Goal: Complete application form: Complete application form

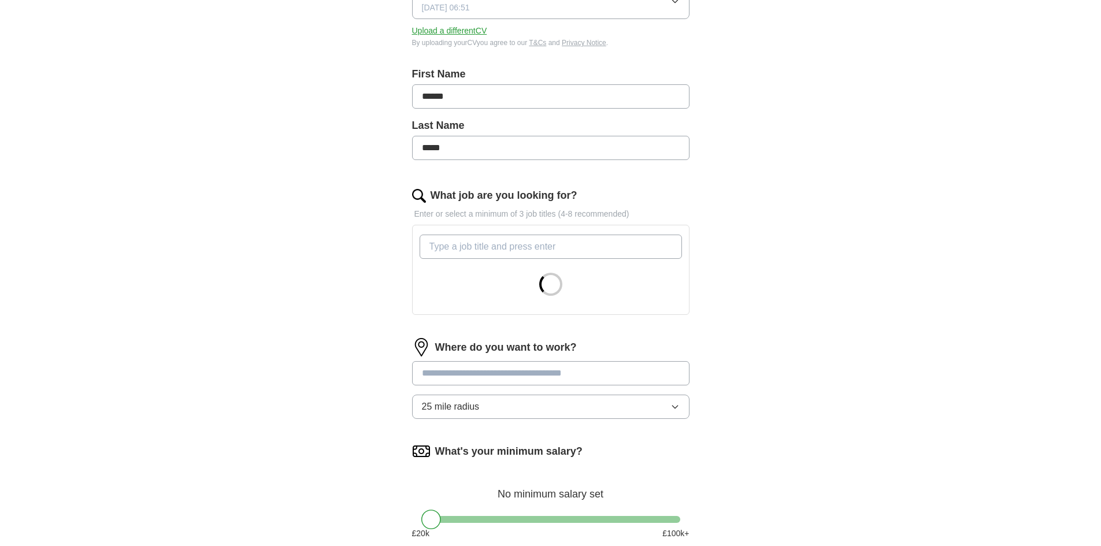
scroll to position [231, 0]
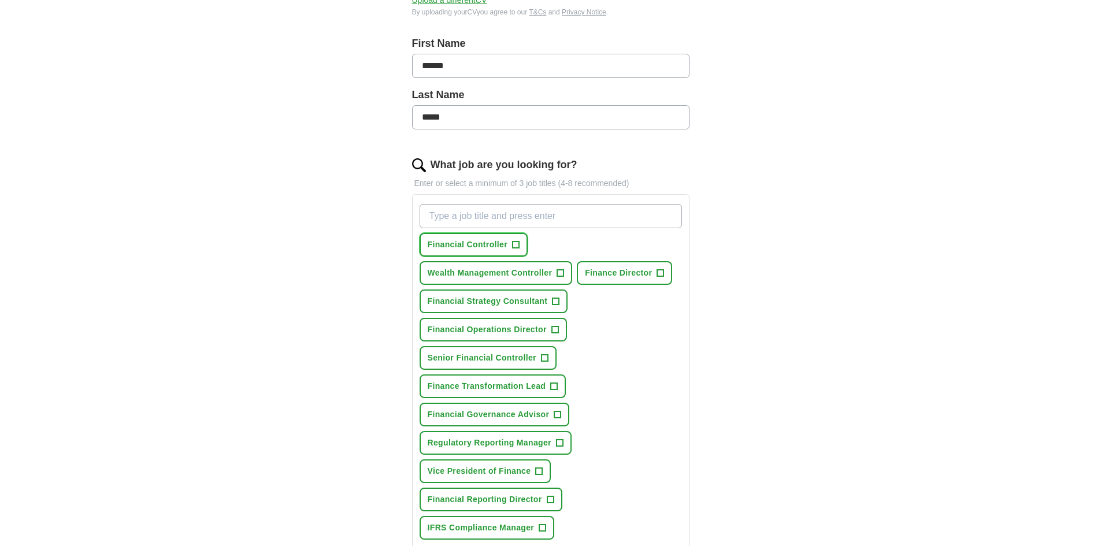
click at [456, 244] on span "Financial Controller" at bounding box center [468, 245] width 80 height 12
click at [618, 277] on span "Finance Director" at bounding box center [618, 273] width 67 height 12
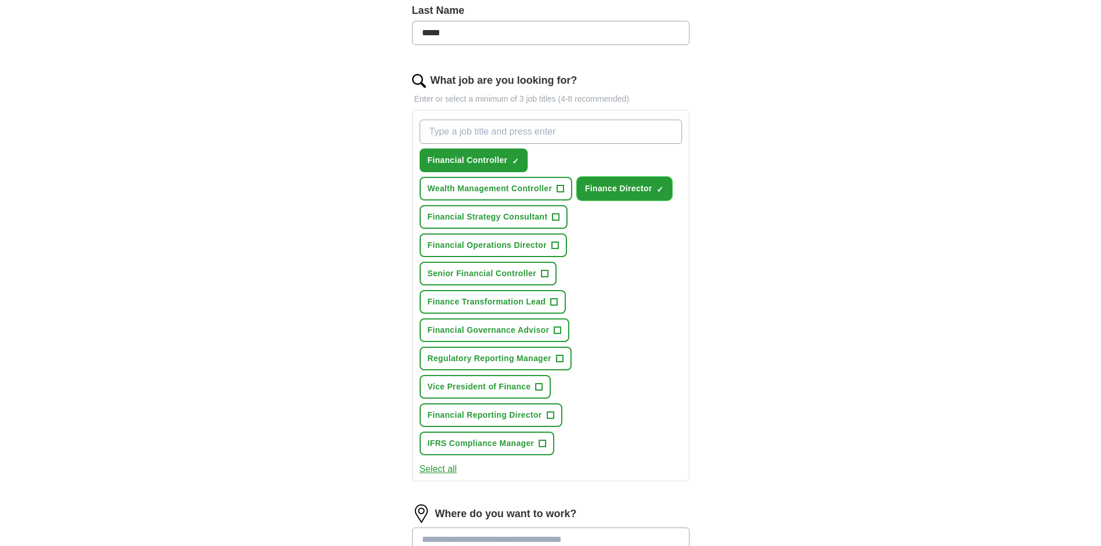
scroll to position [404, 0]
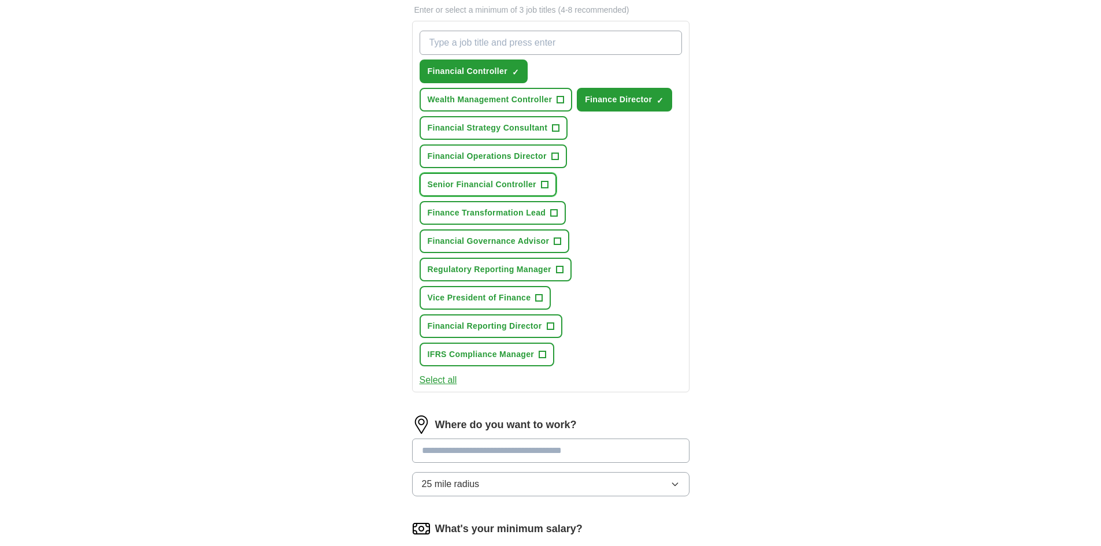
click at [454, 188] on span "Senior Financial Controller" at bounding box center [482, 185] width 109 height 12
click at [452, 299] on span "Vice President of Finance" at bounding box center [479, 298] width 103 height 12
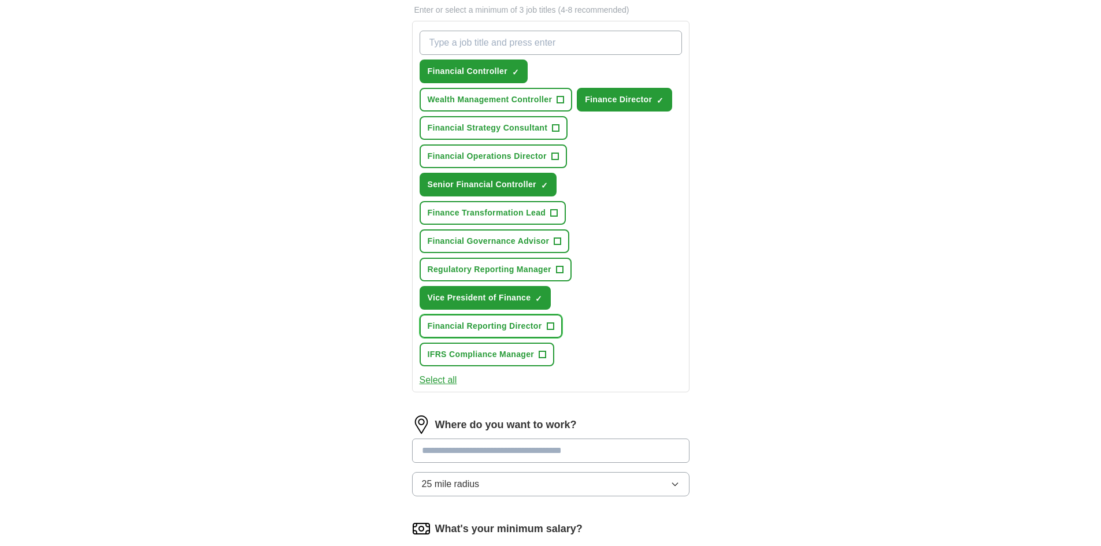
click at [448, 334] on button "Financial Reporting Director +" at bounding box center [490, 326] width 143 height 24
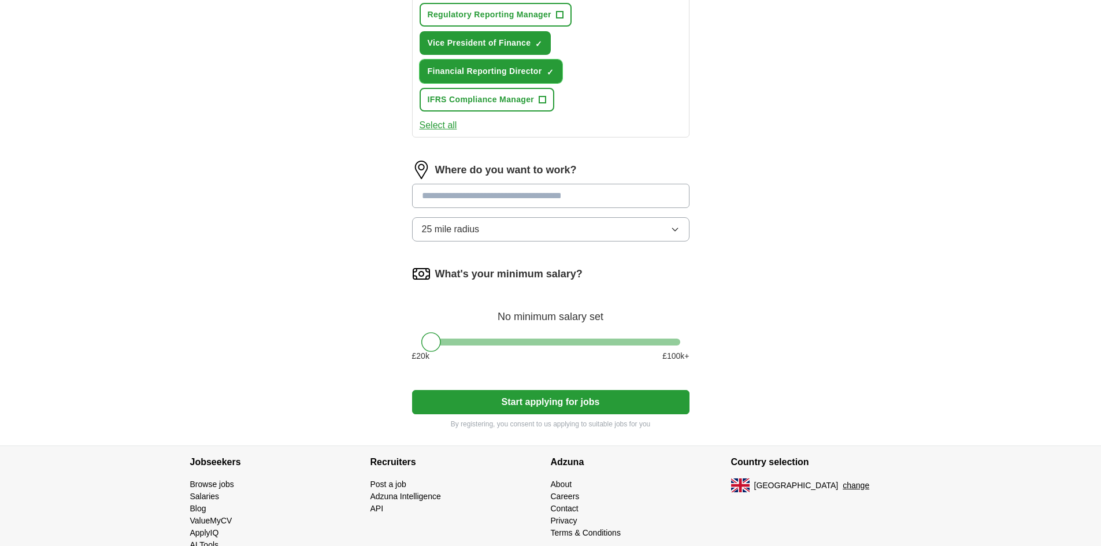
scroll to position [688, 0]
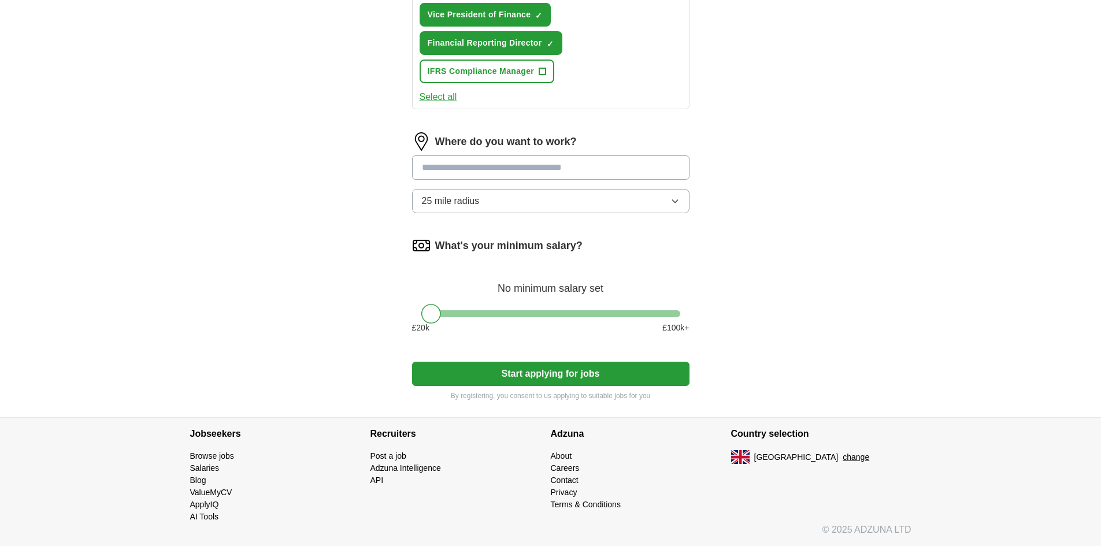
click at [559, 168] on input at bounding box center [550, 167] width 277 height 24
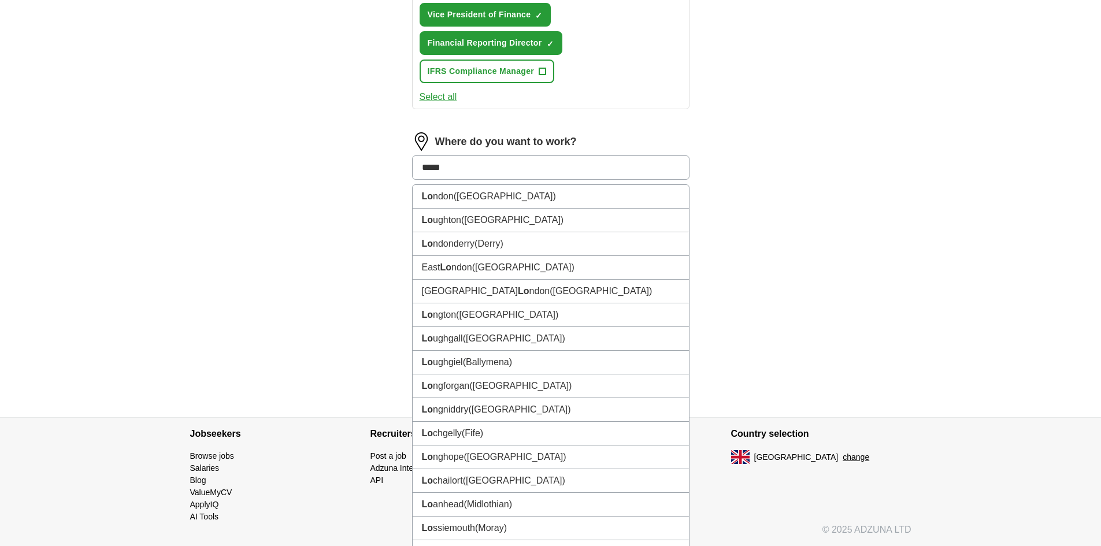
type input "******"
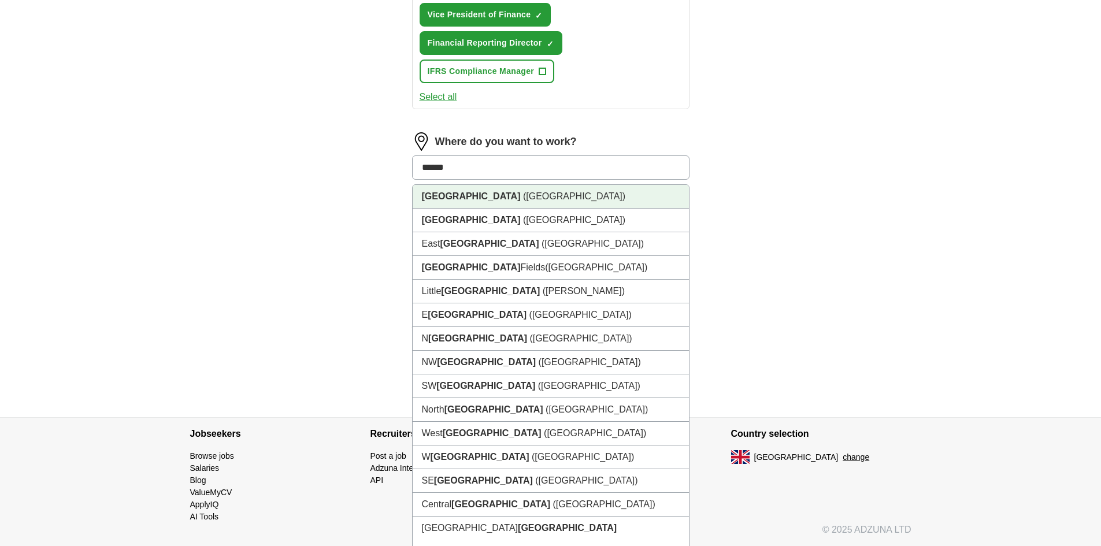
click at [499, 196] on li "[GEOGRAPHIC_DATA] ([GEOGRAPHIC_DATA])" at bounding box center [551, 197] width 276 height 24
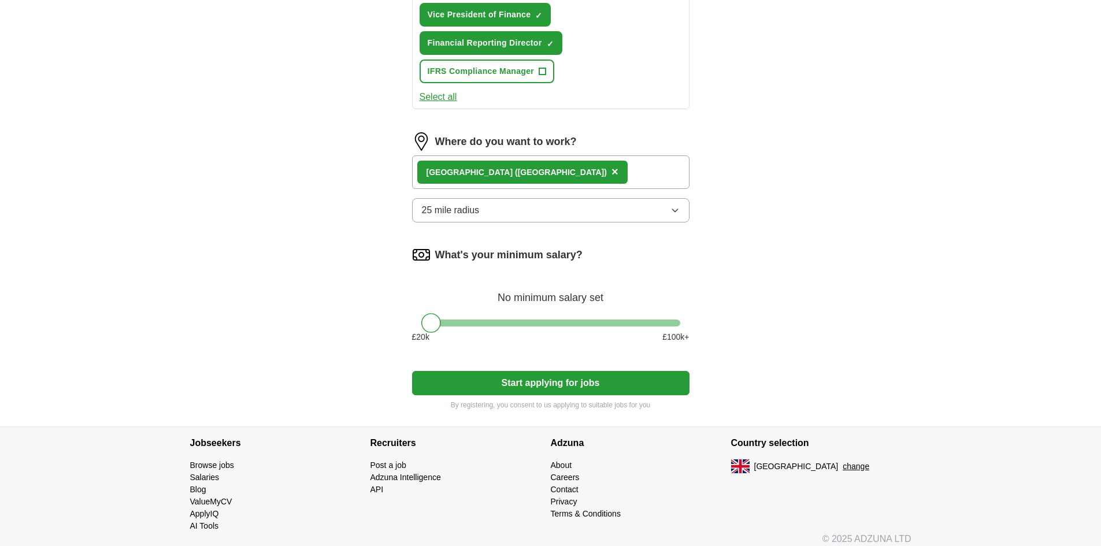
click at [529, 200] on button "25 mile radius" at bounding box center [550, 210] width 277 height 24
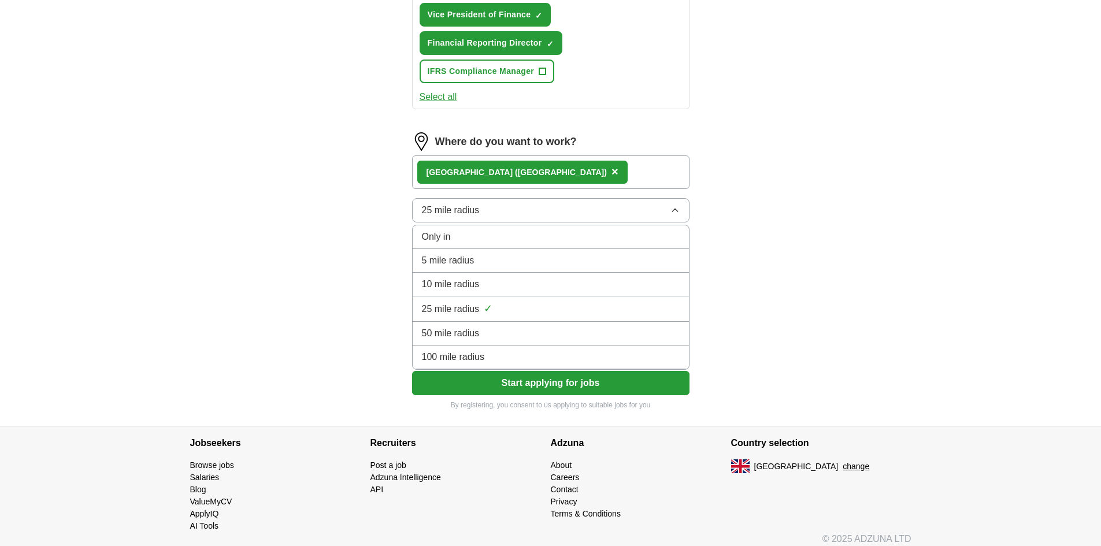
click at [455, 333] on span "50 mile radius" at bounding box center [451, 333] width 58 height 14
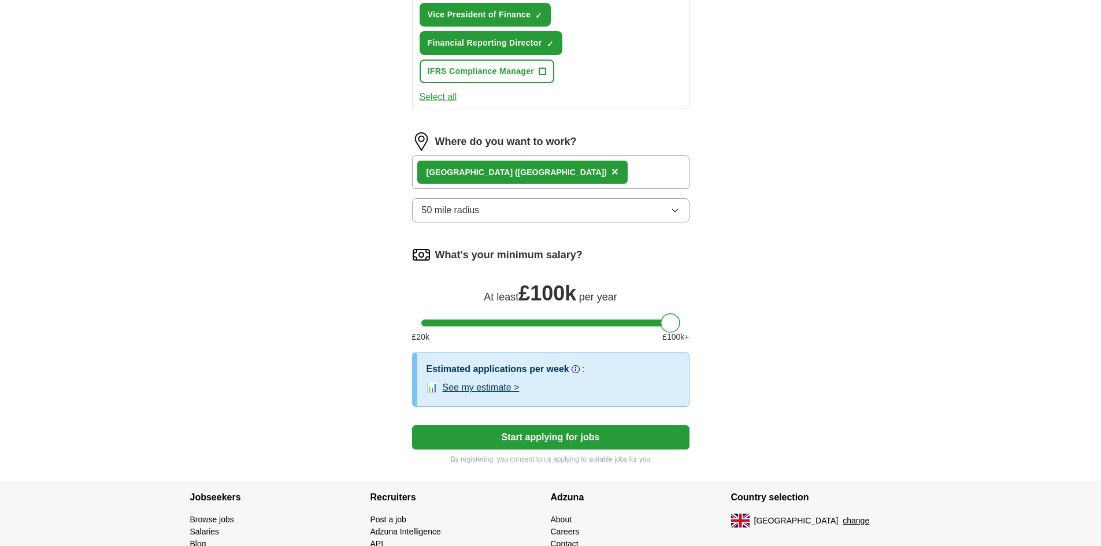
drag, startPoint x: 437, startPoint y: 324, endPoint x: 736, endPoint y: 332, distance: 298.8
click at [467, 387] on button "See my estimate >" at bounding box center [481, 388] width 77 height 14
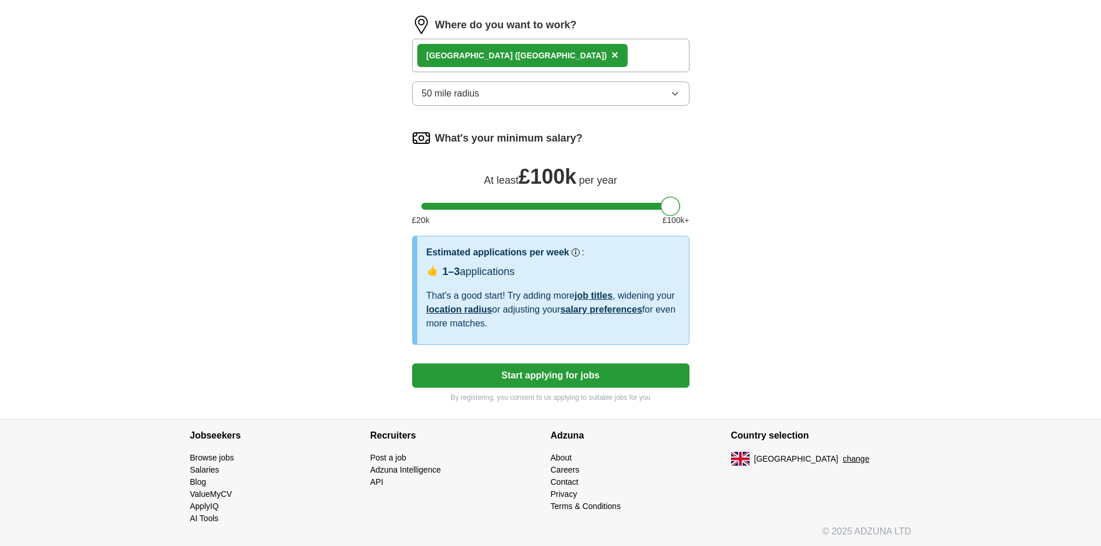
scroll to position [806, 0]
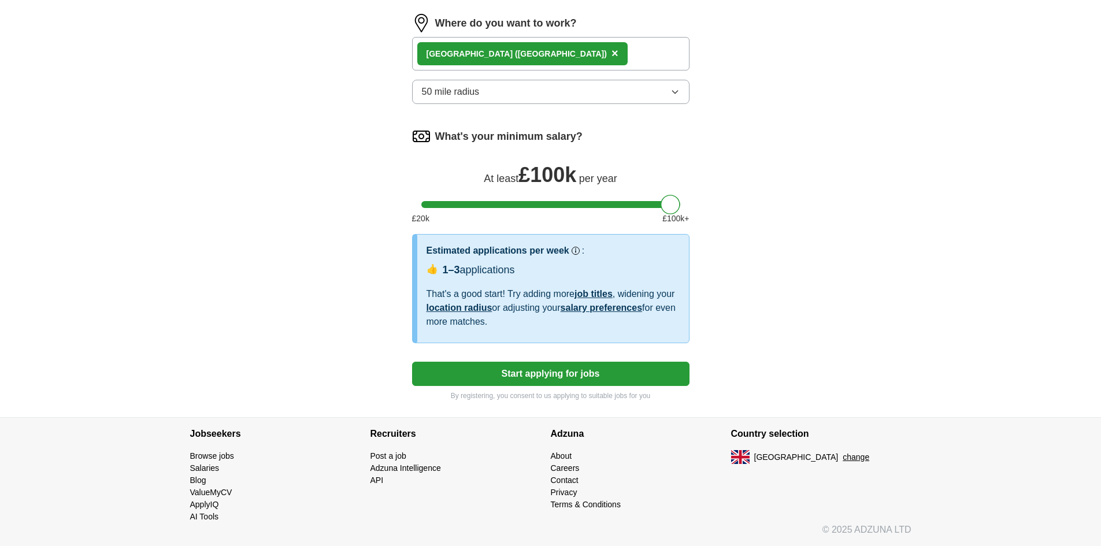
click at [537, 376] on button "Start applying for jobs" at bounding box center [550, 374] width 277 height 24
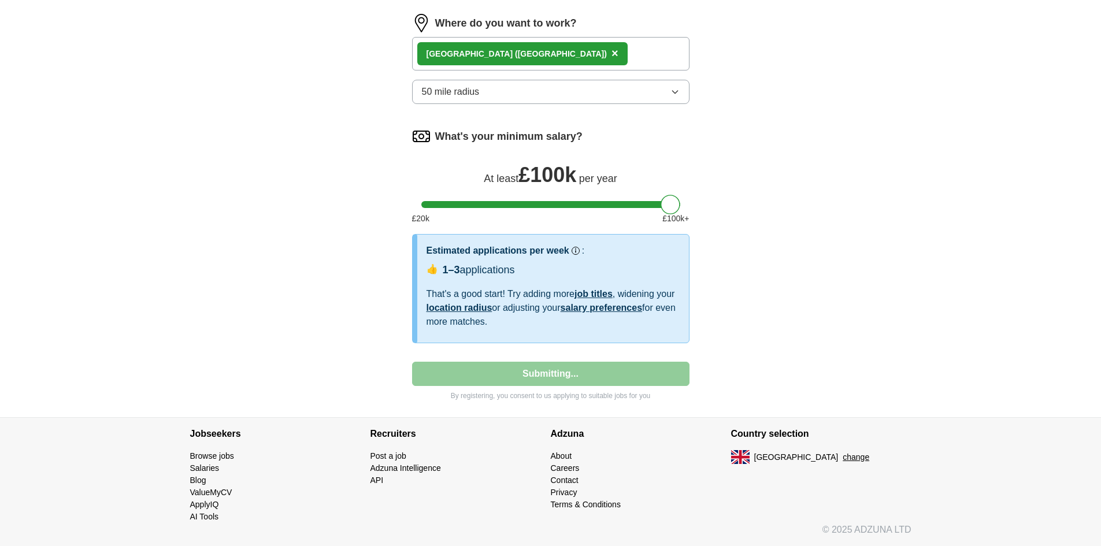
select select "**"
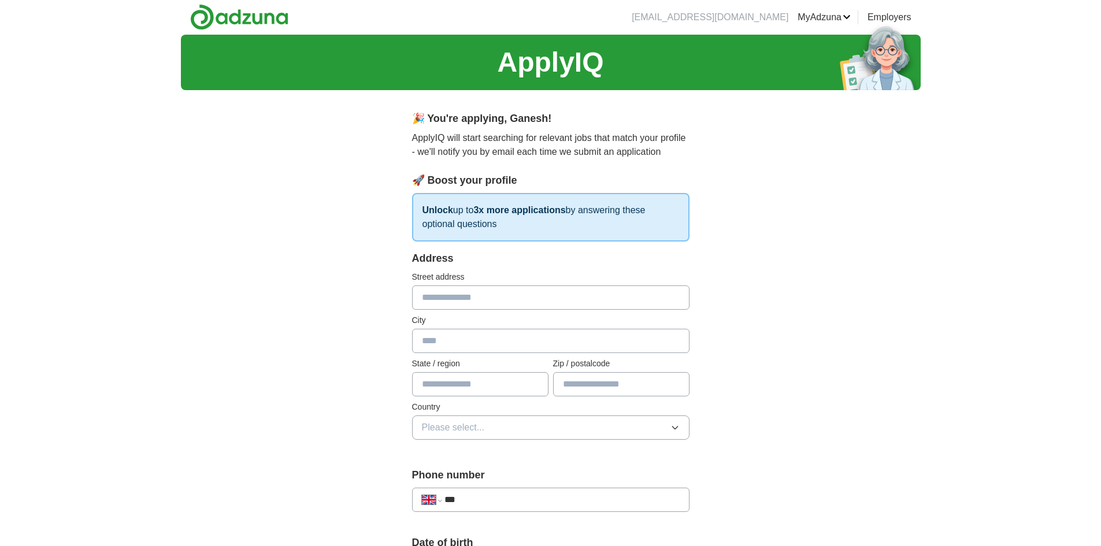
scroll to position [0, 0]
click at [484, 294] on input "text" at bounding box center [550, 298] width 277 height 24
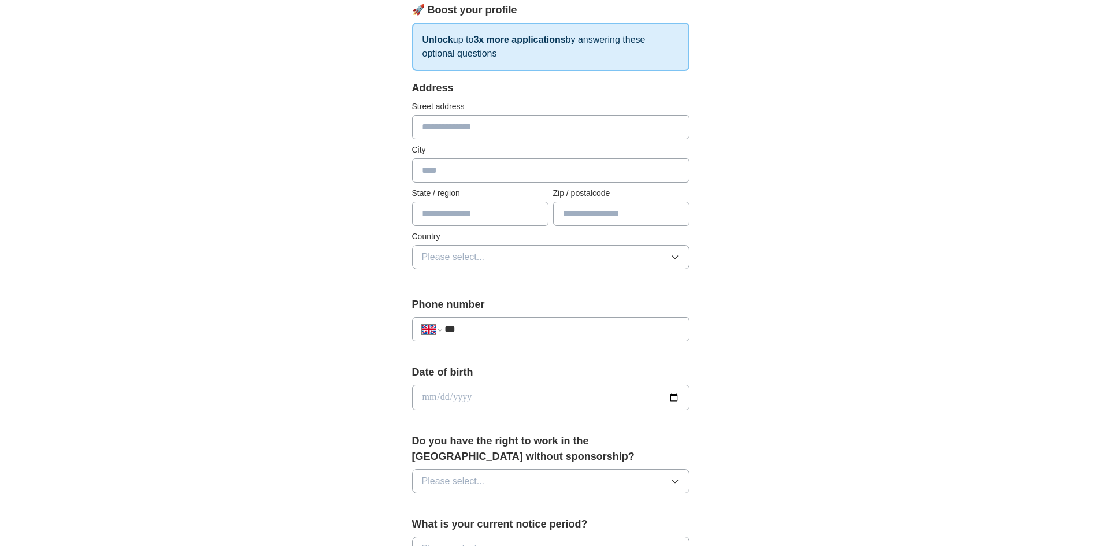
scroll to position [173, 0]
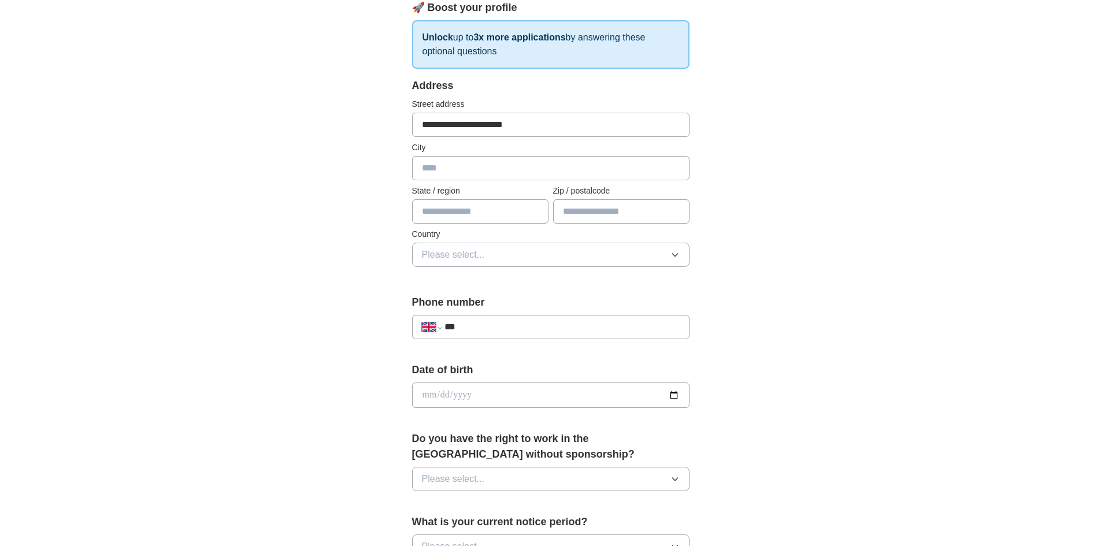
type input "**********"
type input "*******"
click at [498, 258] on button "Please select..." at bounding box center [550, 255] width 277 height 24
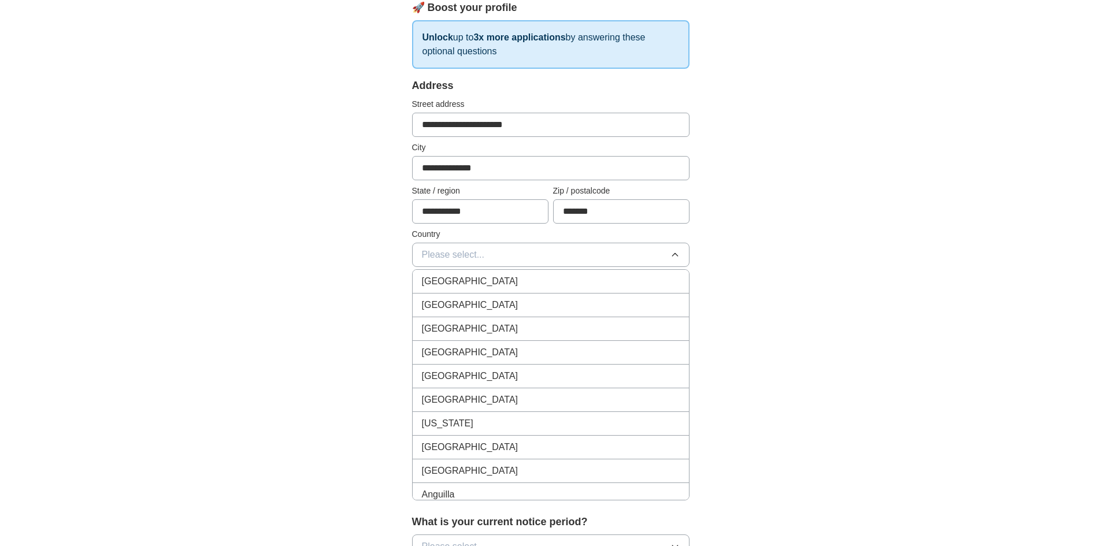
click at [488, 281] on div "[GEOGRAPHIC_DATA]" at bounding box center [551, 281] width 258 height 14
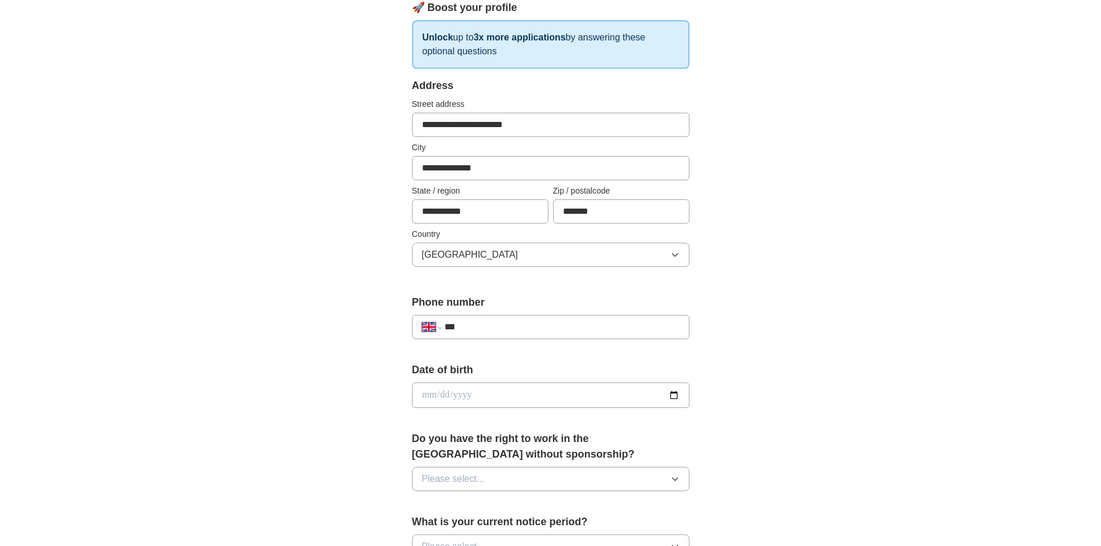
click at [511, 321] on input "***" at bounding box center [561, 327] width 235 height 14
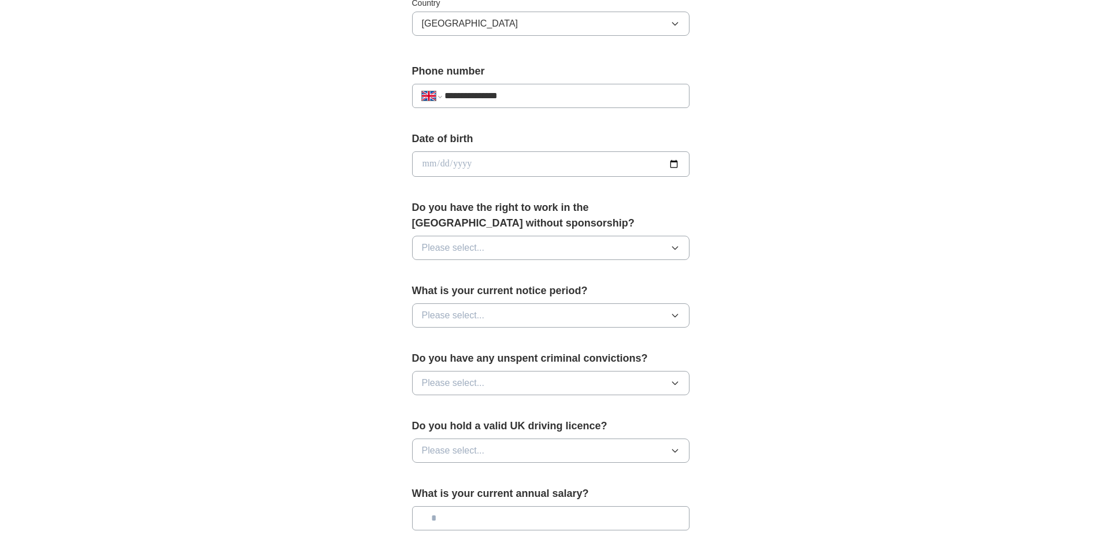
scroll to position [462, 0]
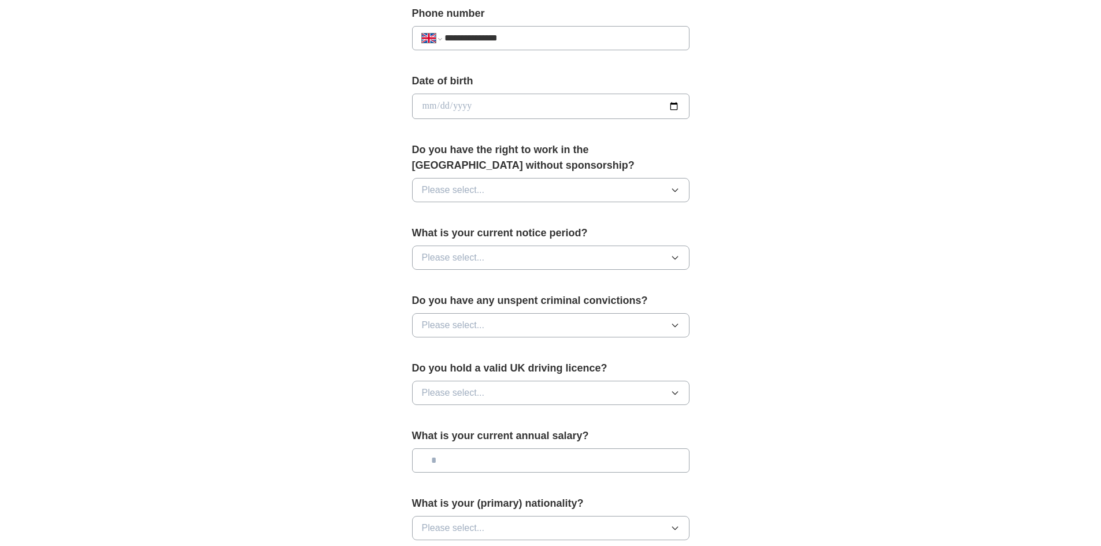
type input "**********"
click at [592, 191] on button "Please select..." at bounding box center [550, 190] width 277 height 24
click at [513, 214] on div "Yes" at bounding box center [551, 217] width 258 height 14
click at [467, 256] on span "Please select..." at bounding box center [453, 258] width 63 height 14
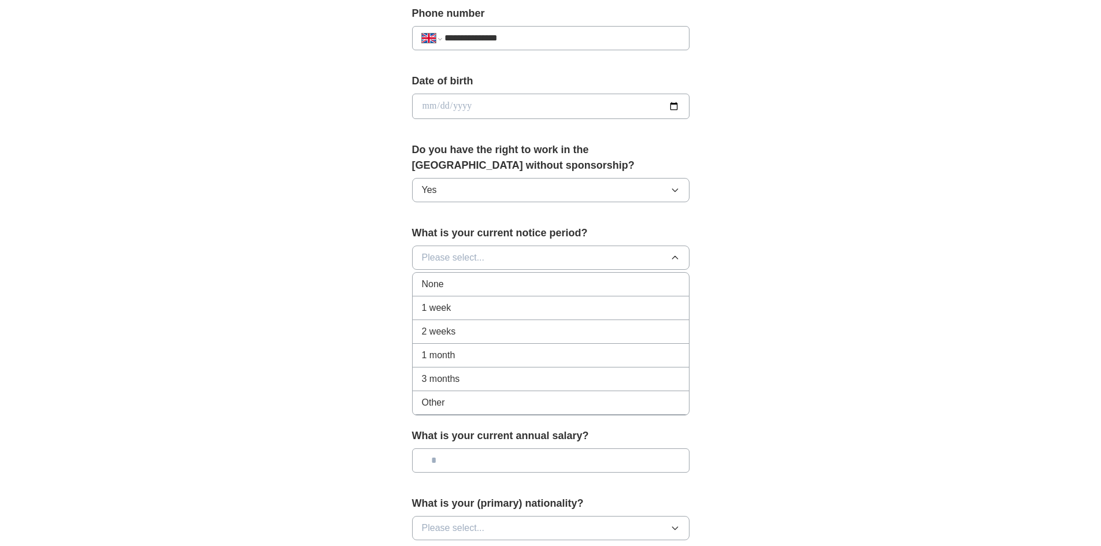
click at [446, 355] on span "1 month" at bounding box center [439, 355] width 34 height 14
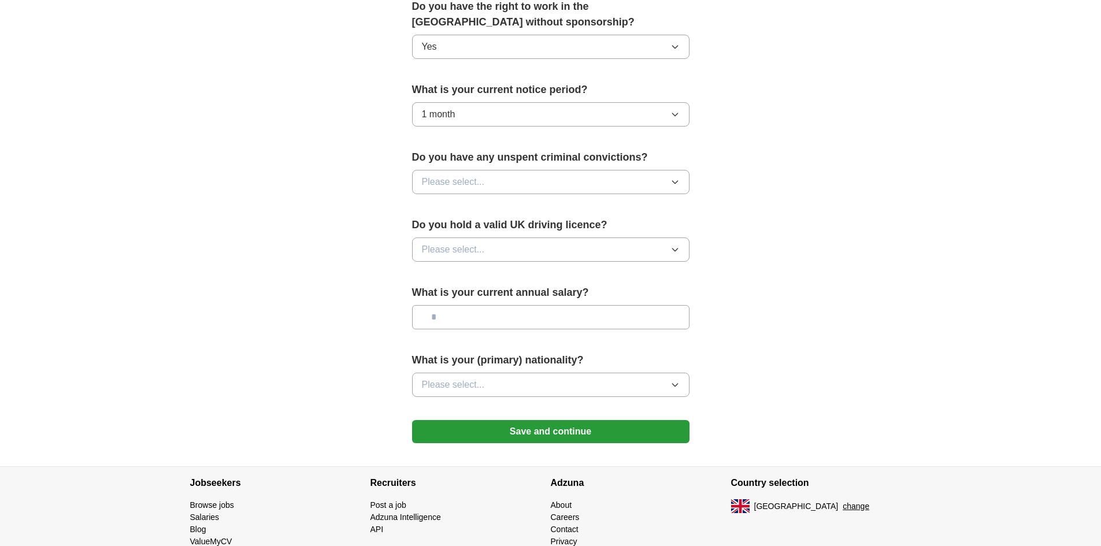
scroll to position [636, 0]
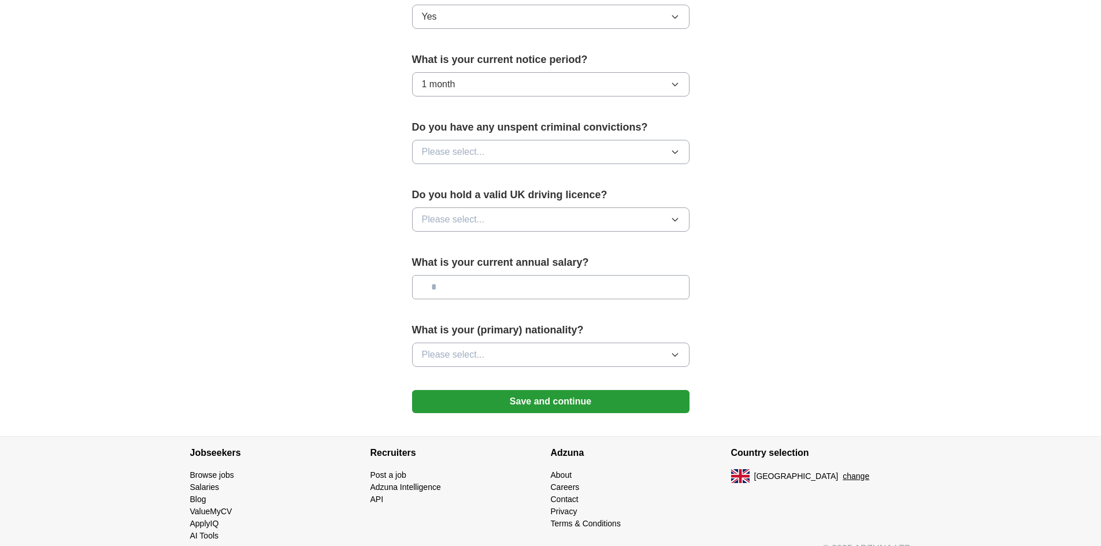
click at [508, 148] on button "Please select..." at bounding box center [550, 152] width 277 height 24
click at [462, 202] on div "No" at bounding box center [551, 202] width 258 height 14
click at [461, 218] on span "Please select..." at bounding box center [453, 220] width 63 height 14
click at [426, 252] on span "Yes" at bounding box center [429, 246] width 15 height 14
click at [468, 290] on input "text" at bounding box center [550, 287] width 277 height 24
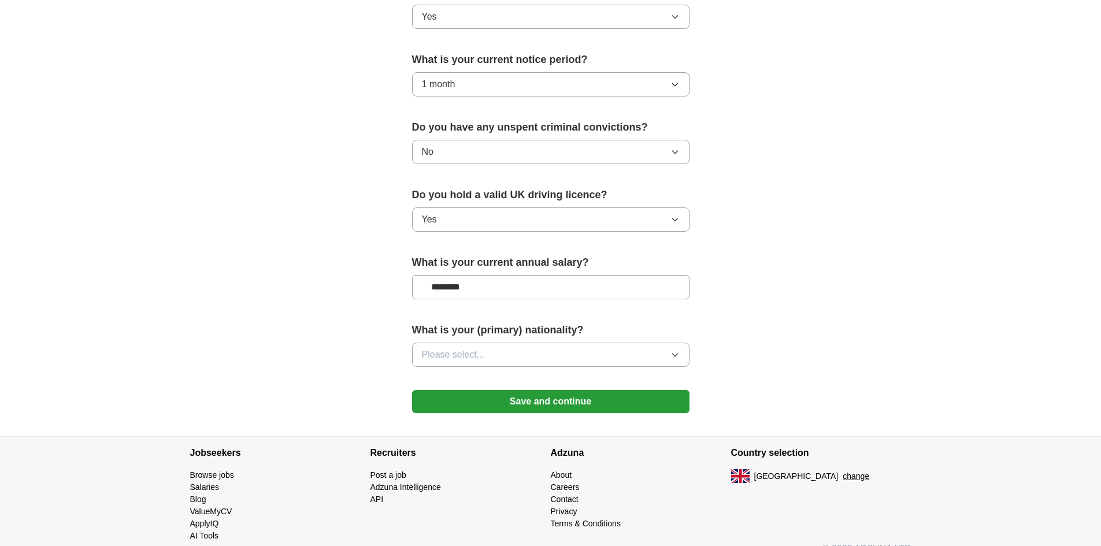
type input "********"
click at [463, 354] on span "Please select..." at bounding box center [453, 355] width 63 height 14
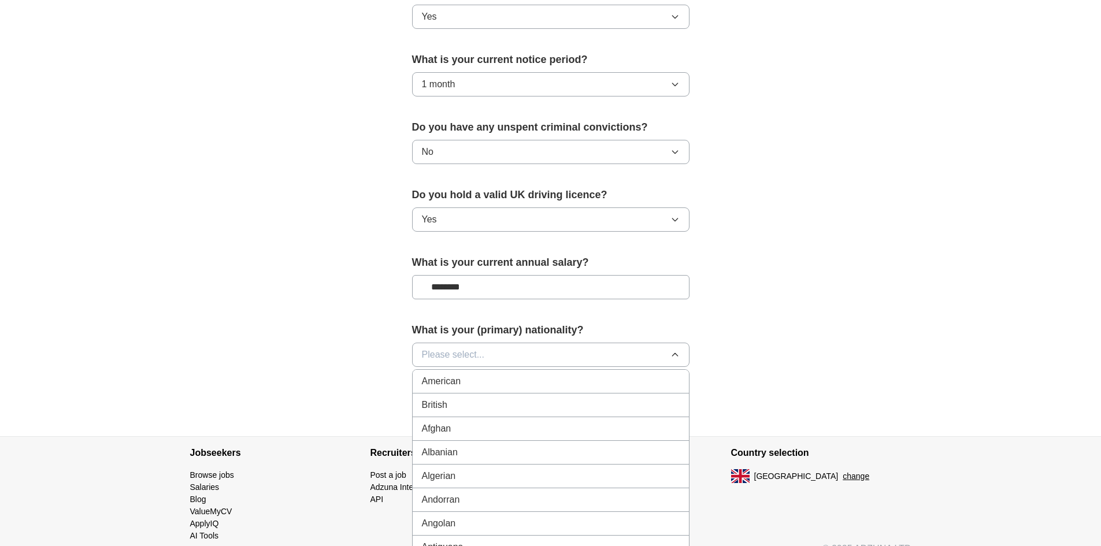
click at [454, 404] on div "British" at bounding box center [551, 405] width 258 height 14
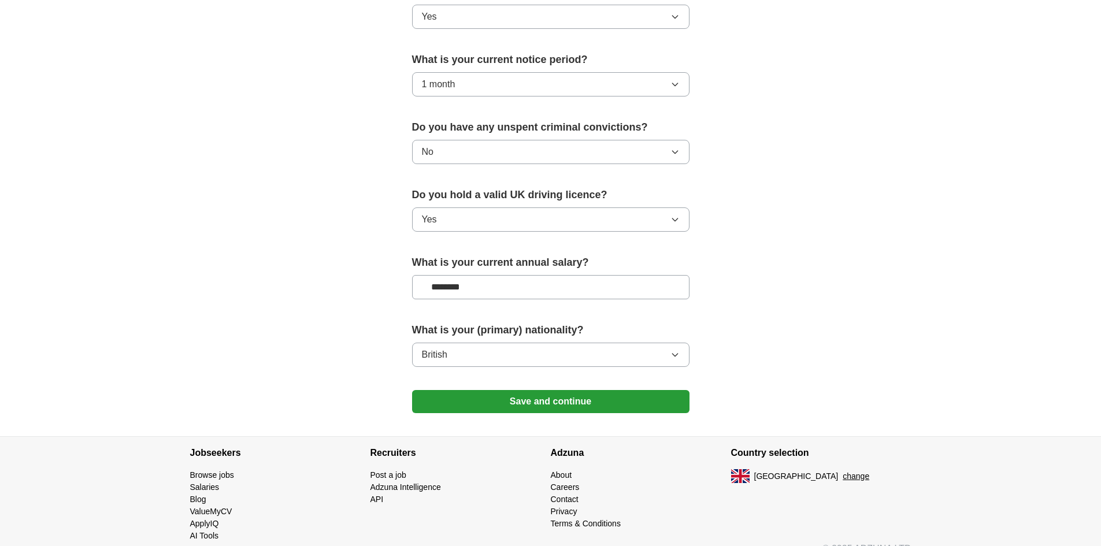
click at [568, 404] on button "Save and continue" at bounding box center [550, 401] width 277 height 23
